Goal: Task Accomplishment & Management: Manage account settings

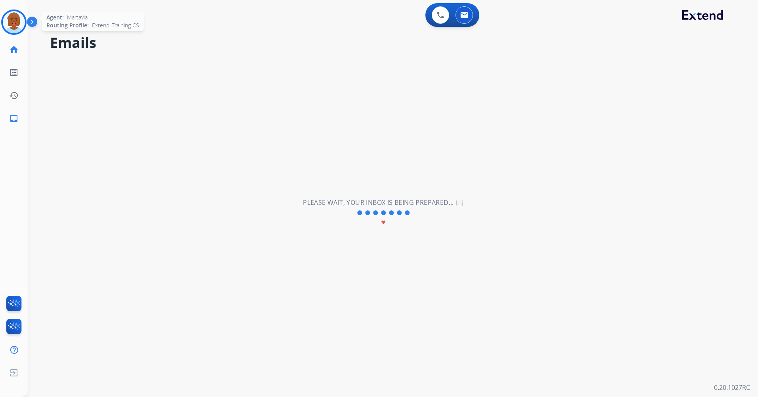
click at [13, 30] on img at bounding box center [14, 22] width 22 height 22
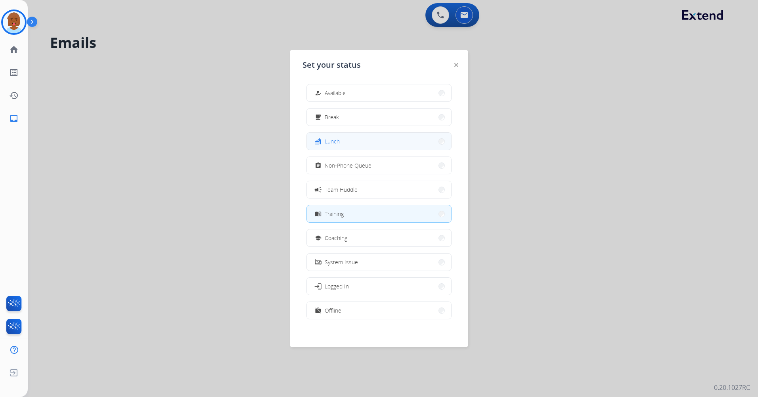
click at [369, 143] on button "fastfood Lunch" at bounding box center [379, 141] width 144 height 17
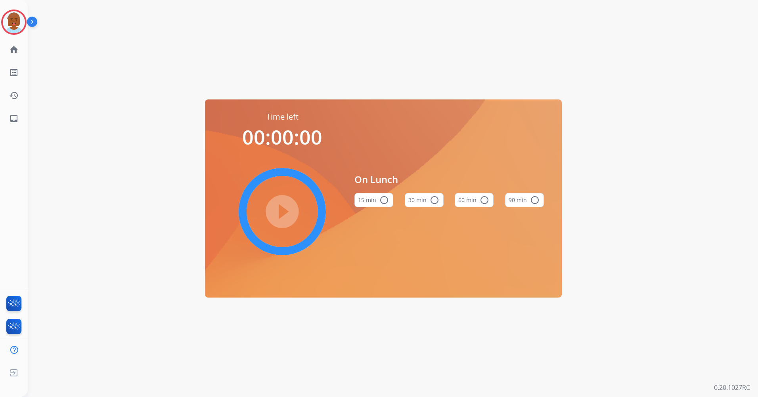
click at [471, 204] on button "60 min radio_button_unchecked" at bounding box center [474, 200] width 39 height 14
click at [287, 208] on mat-icon "play_circle_filled" at bounding box center [283, 212] width 10 height 10
